Goal: Book appointment/travel/reservation

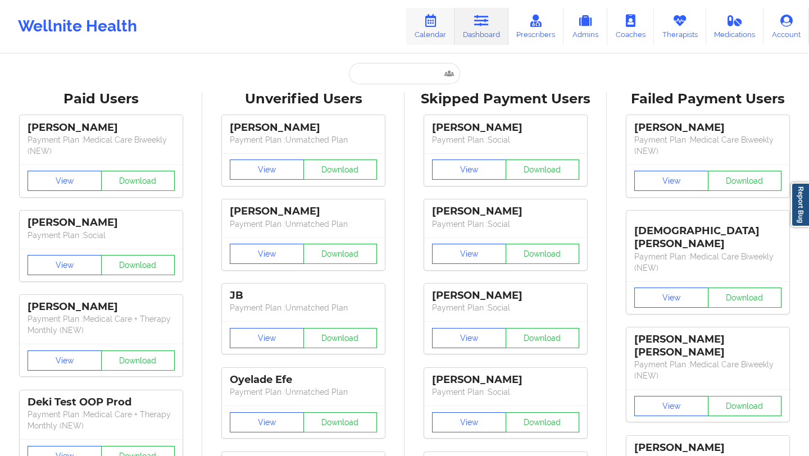
click at [436, 29] on link "Calendar" at bounding box center [430, 26] width 48 height 37
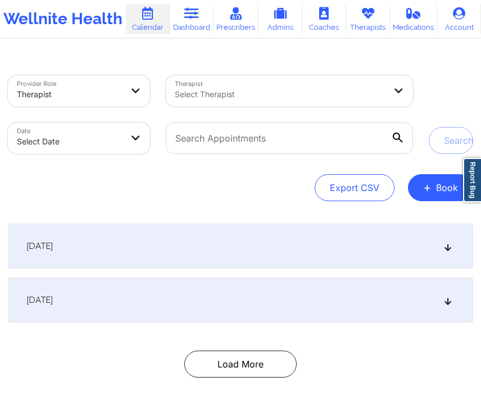
scroll to position [56, 0]
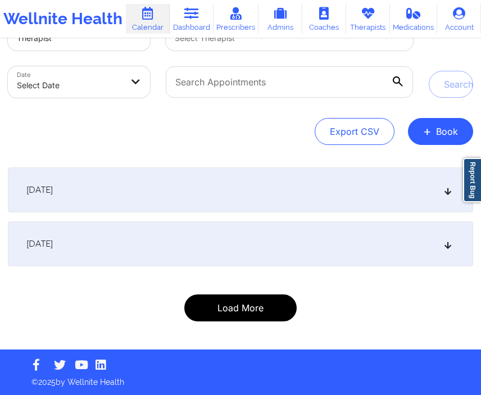
click at [219, 314] on button "Load More" at bounding box center [240, 307] width 112 height 27
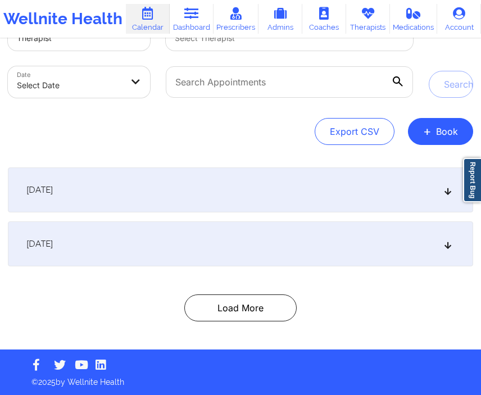
scroll to position [0, 0]
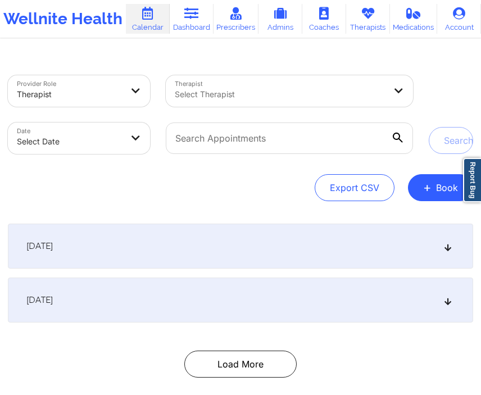
click at [115, 245] on div "[DATE]" at bounding box center [240, 246] width 465 height 45
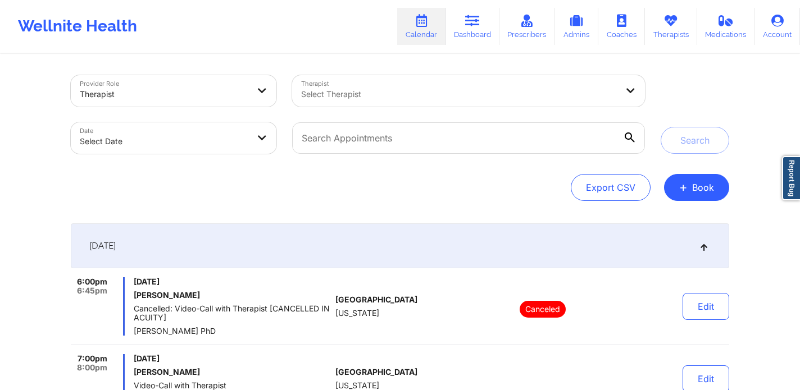
click at [481, 83] on div "Select Therapist" at bounding box center [455, 90] width 326 height 31
type input "deki"
click at [700, 183] on button "+ Book" at bounding box center [696, 187] width 65 height 27
click at [654, 219] on button "Therapy Session" at bounding box center [678, 223] width 86 height 19
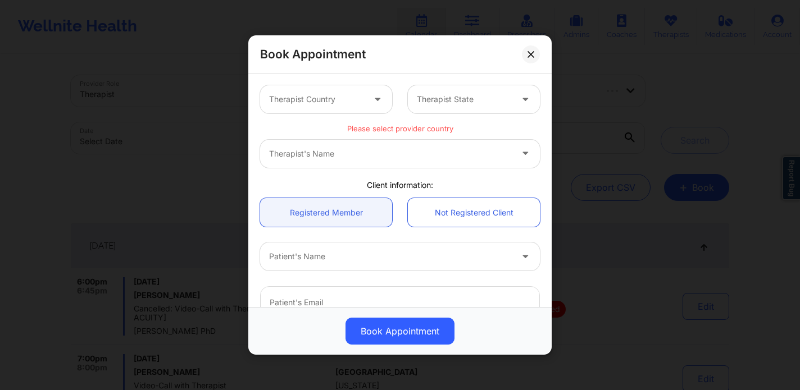
click at [333, 160] on div "Therapist's Name" at bounding box center [400, 154] width 280 height 28
click at [333, 153] on div "Therapist's Name" at bounding box center [400, 154] width 280 height 28
click at [344, 113] on div "Therapist Country" at bounding box center [312, 99] width 105 height 28
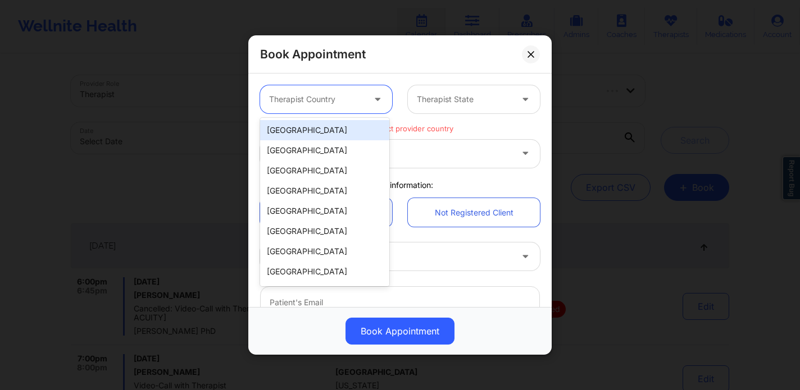
click at [331, 134] on div "[GEOGRAPHIC_DATA]" at bounding box center [324, 130] width 129 height 20
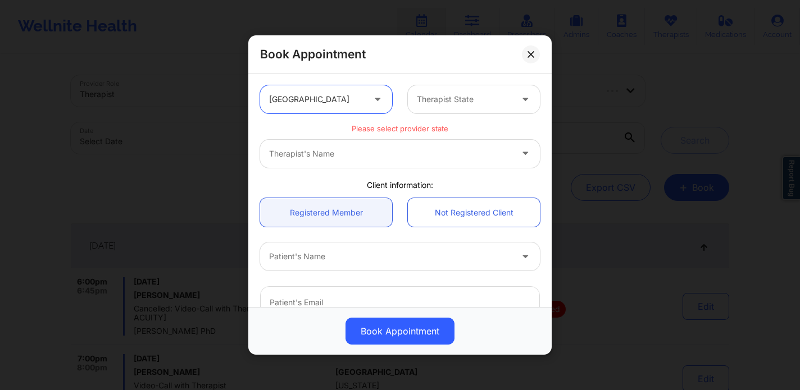
click at [489, 93] on div at bounding box center [464, 99] width 95 height 13
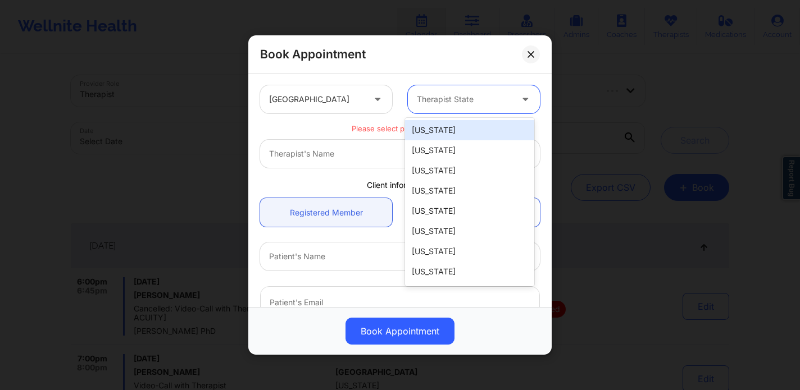
click at [453, 136] on div "[US_STATE]" at bounding box center [469, 130] width 129 height 20
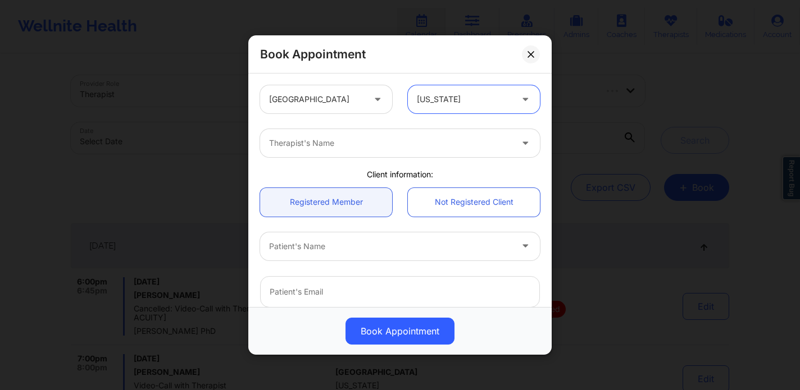
click at [456, 100] on div at bounding box center [464, 99] width 95 height 13
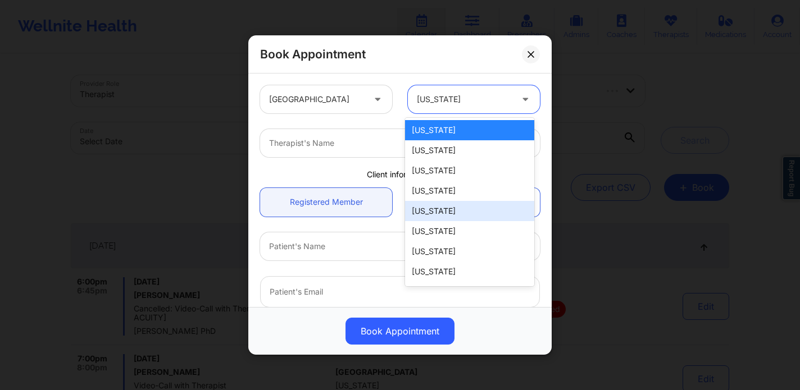
scroll to position [74, 0]
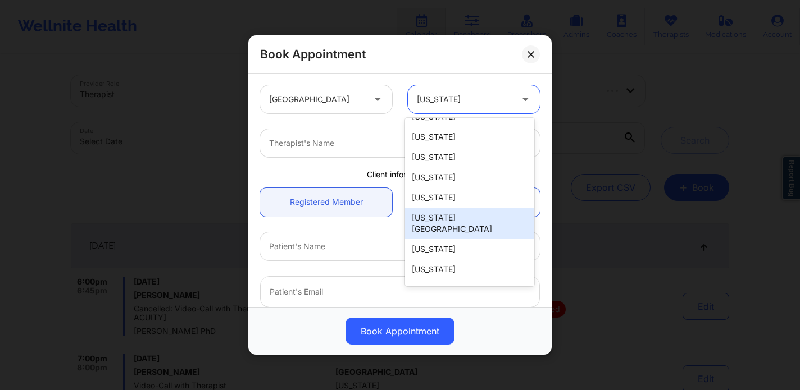
click at [361, 166] on div "United States option [US_STATE], selected. [US_STATE][GEOGRAPHIC_DATA], 9 of 51…" at bounding box center [399, 321] width 295 height 486
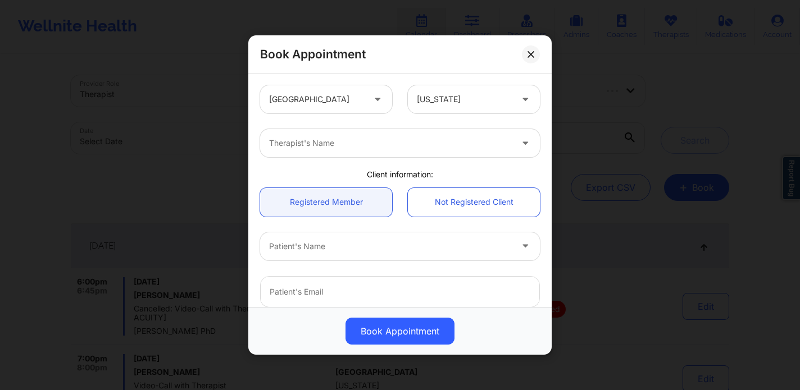
click at [342, 141] on div at bounding box center [390, 142] width 243 height 13
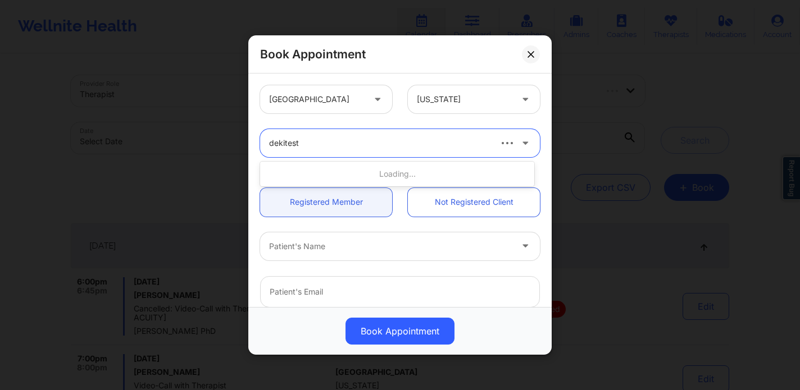
type input "dekitest"
type input "deki"
click at [529, 56] on icon at bounding box center [530, 54] width 7 height 7
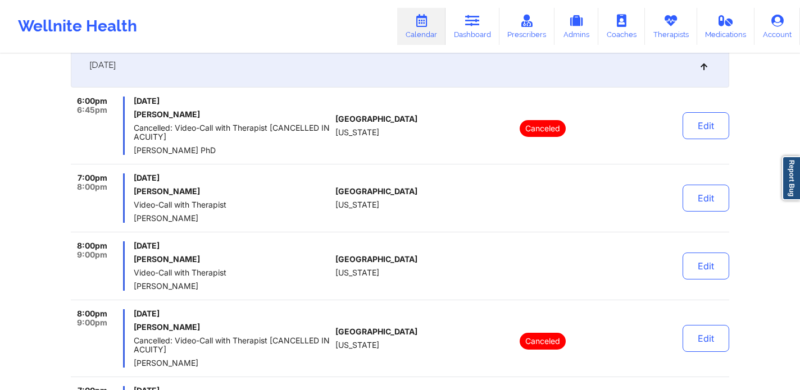
scroll to position [0, 0]
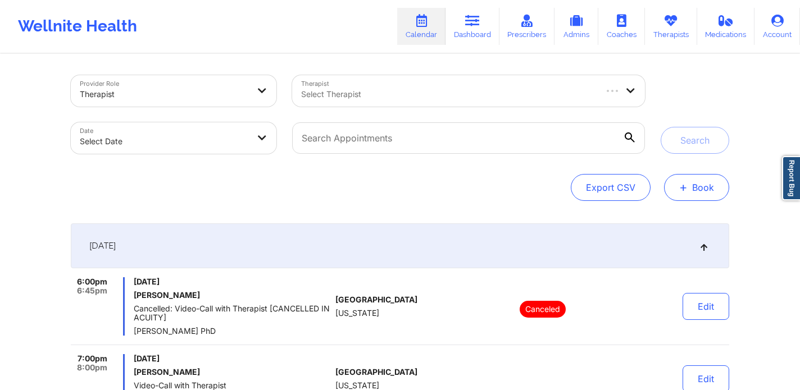
click at [690, 195] on button "+ Book" at bounding box center [696, 187] width 65 height 27
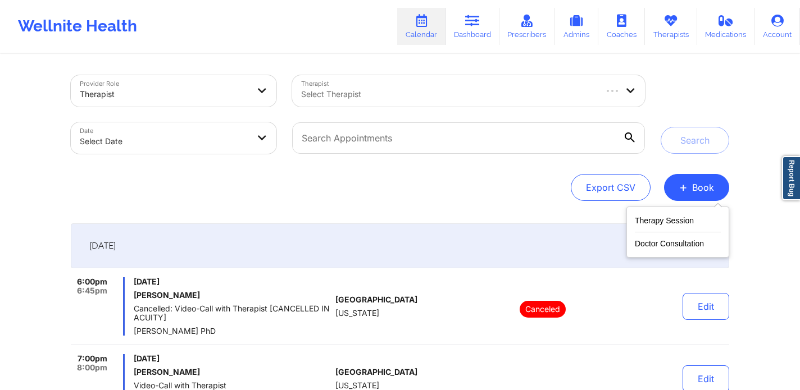
click at [436, 160] on div at bounding box center [468, 138] width 368 height 47
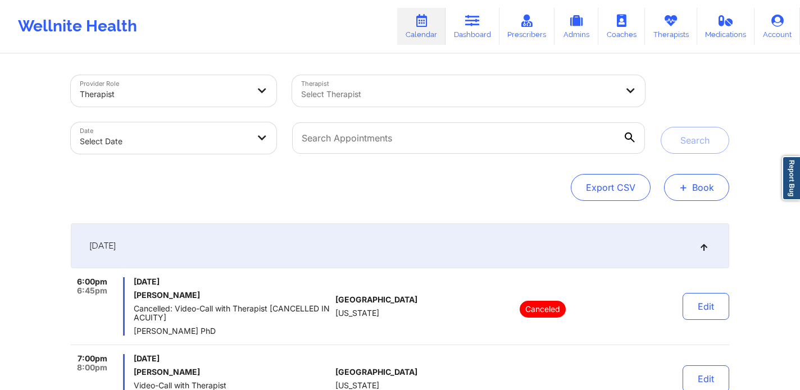
click at [707, 184] on button "+ Book" at bounding box center [696, 187] width 65 height 27
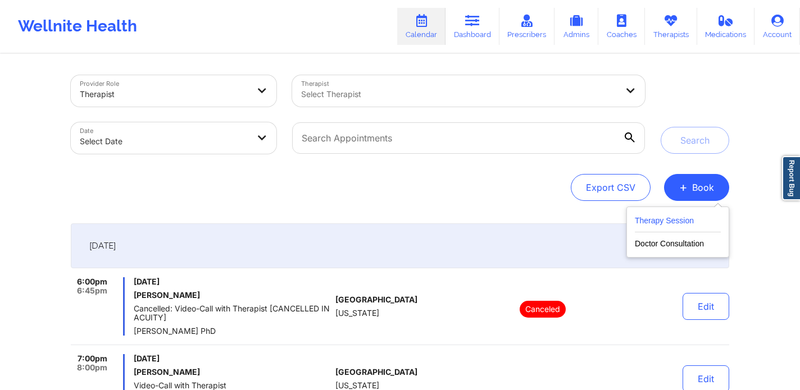
click at [667, 217] on button "Therapy Session" at bounding box center [678, 223] width 86 height 19
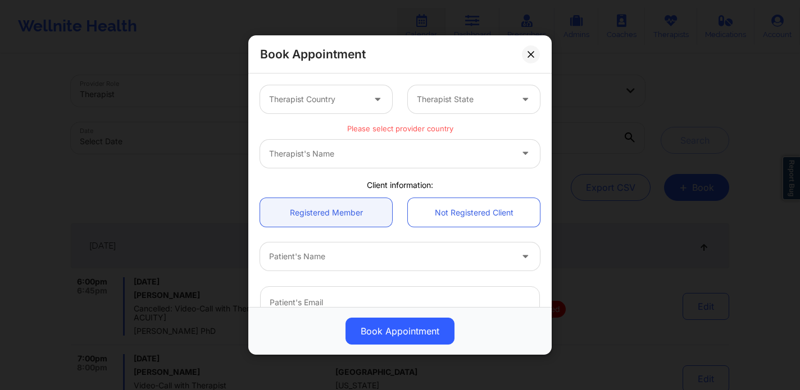
click at [351, 101] on div at bounding box center [316, 99] width 95 height 13
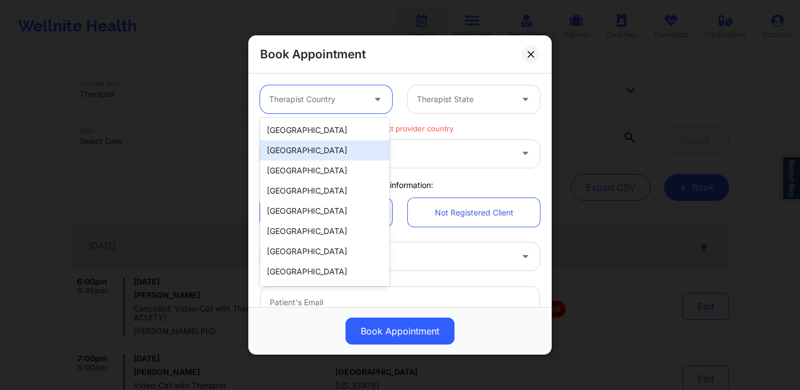
click at [335, 141] on div "[GEOGRAPHIC_DATA]" at bounding box center [324, 150] width 129 height 20
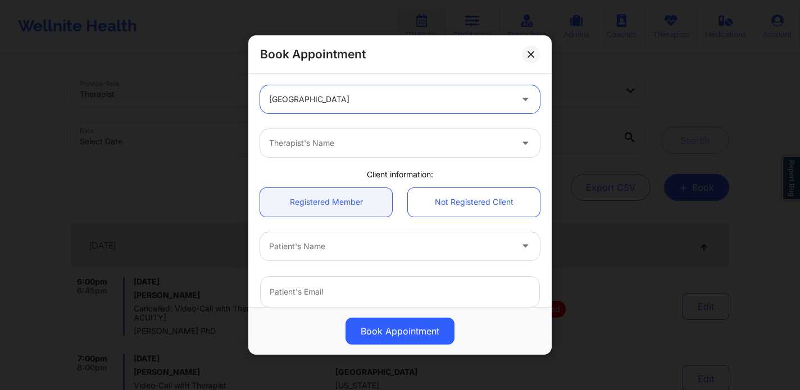
click at [333, 100] on div at bounding box center [390, 99] width 243 height 13
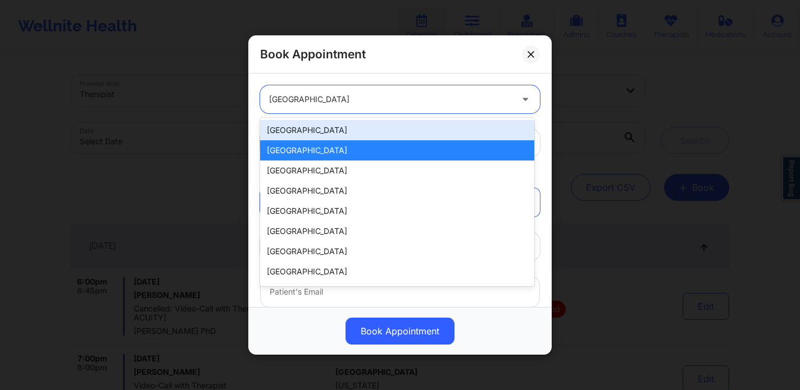
click at [323, 128] on div "[GEOGRAPHIC_DATA]" at bounding box center [397, 130] width 274 height 20
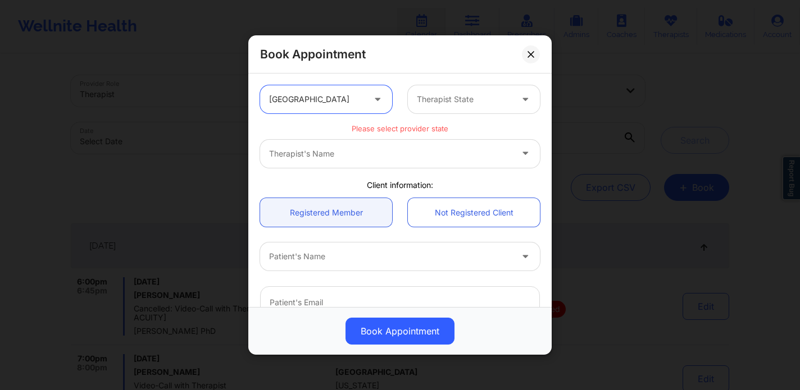
click at [454, 106] on div "Therapist State" at bounding box center [460, 99] width 105 height 28
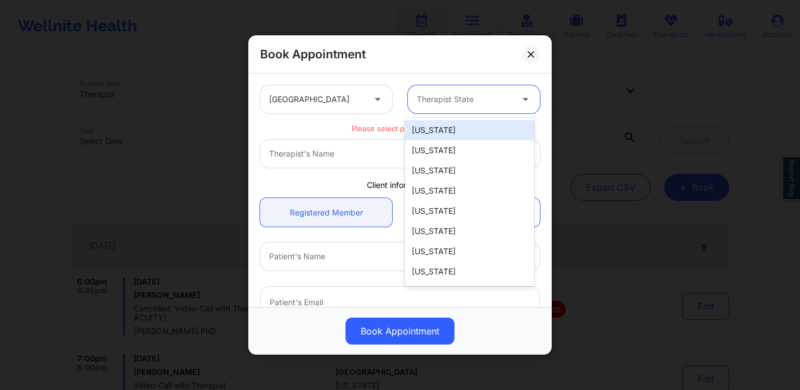
click at [445, 134] on div "[US_STATE]" at bounding box center [469, 130] width 129 height 20
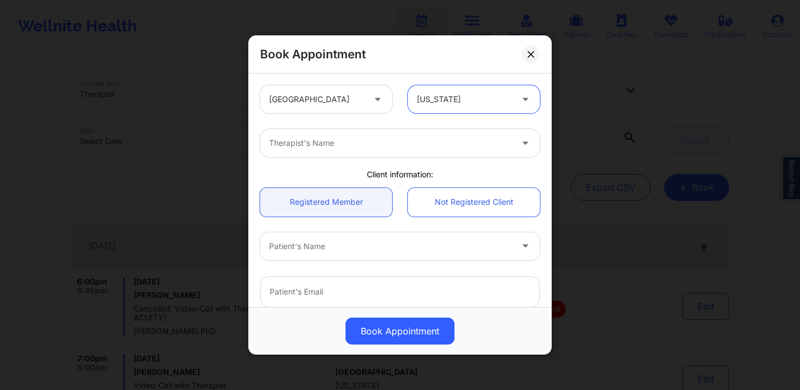
click at [412, 143] on div at bounding box center [390, 142] width 243 height 13
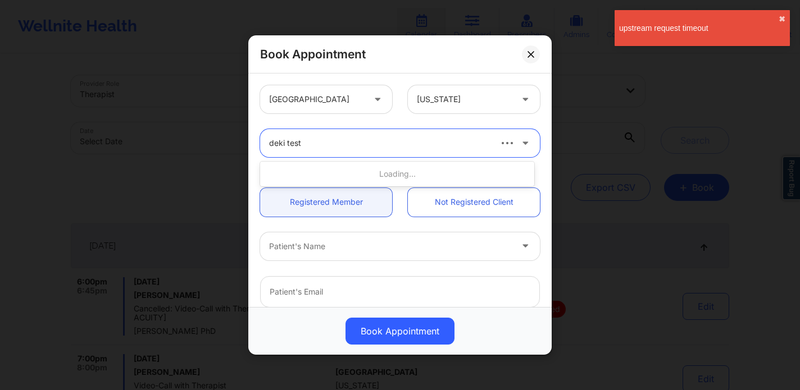
type input "deki test"
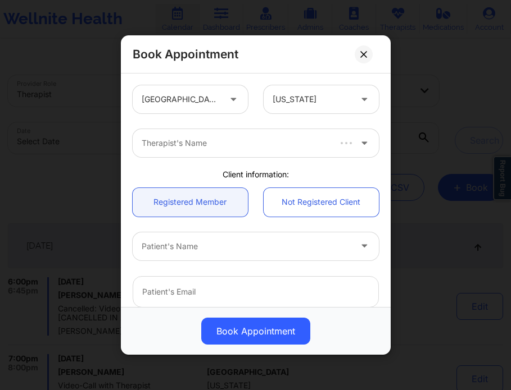
click at [269, 139] on div at bounding box center [235, 142] width 186 height 13
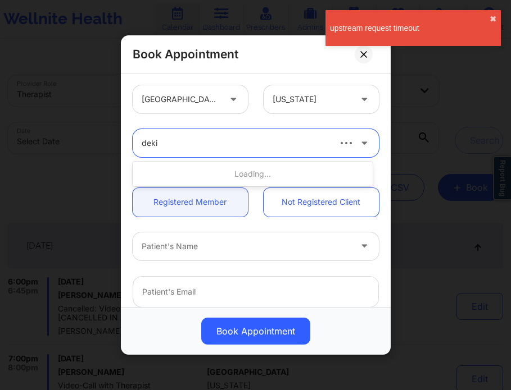
type input "deki"
